Goal: Information Seeking & Learning: Learn about a topic

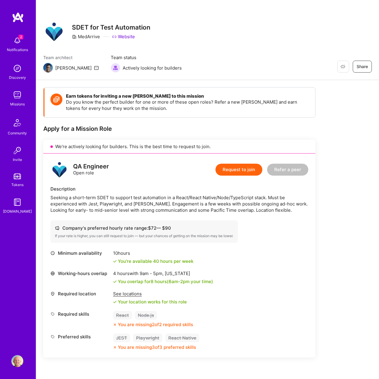
click at [124, 39] on link "Website" at bounding box center [123, 36] width 23 height 6
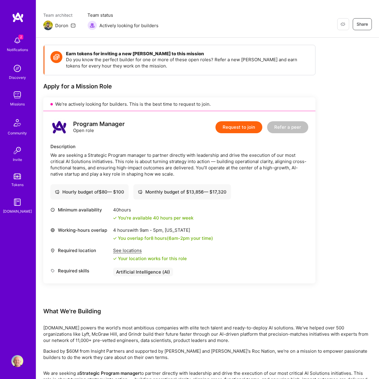
scroll to position [42, 0]
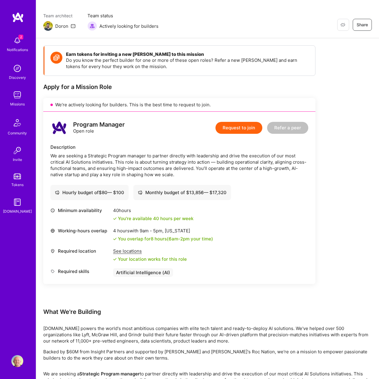
click at [23, 44] on img at bounding box center [17, 41] width 12 height 12
click at [318, 59] on div "2 2 Notifications Discovery Missions Community Invite Tokens [DOMAIN_NAME] Prof…" at bounding box center [189, 307] width 379 height 698
